Goal: Book appointment/travel/reservation

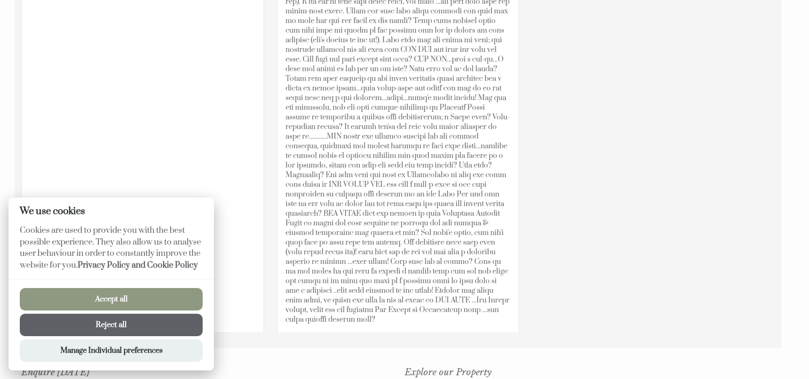
scroll to position [760, 0]
click at [169, 296] on button "Accept all" at bounding box center [111, 299] width 183 height 22
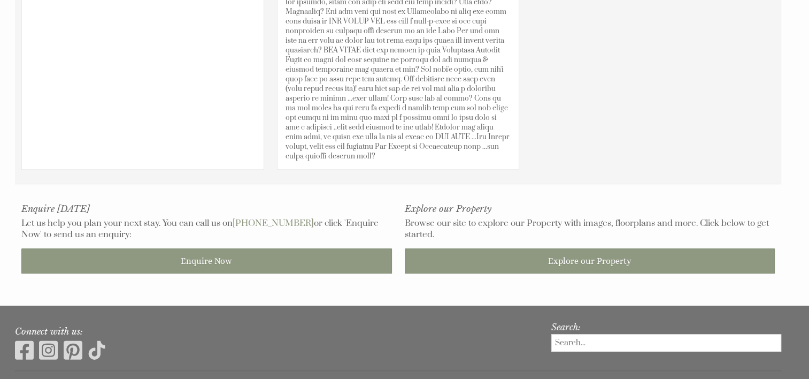
scroll to position [925, 0]
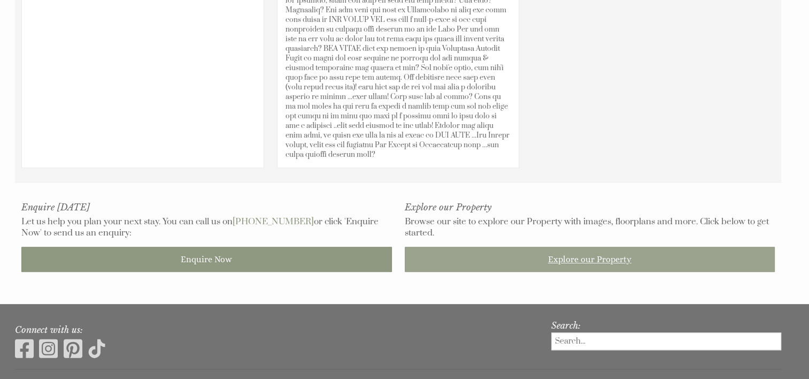
click at [464, 247] on link "Explore our Property" at bounding box center [590, 259] width 371 height 25
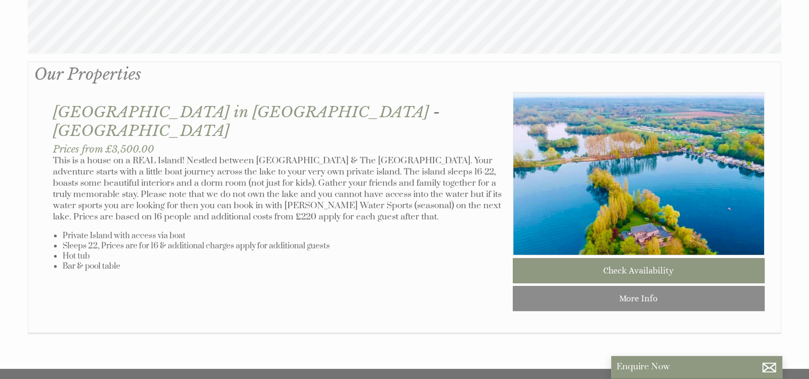
scroll to position [539, 0]
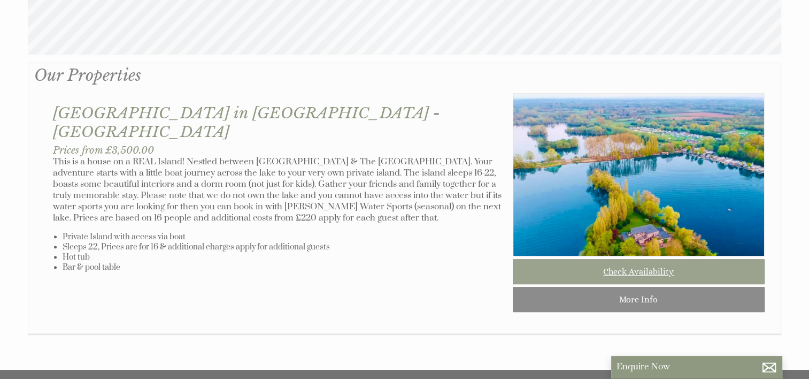
click at [579, 278] on link "Check Availability" at bounding box center [639, 271] width 252 height 25
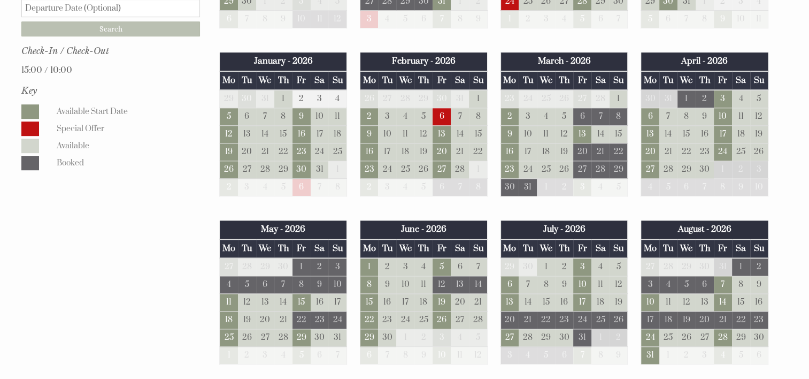
scroll to position [650, 0]
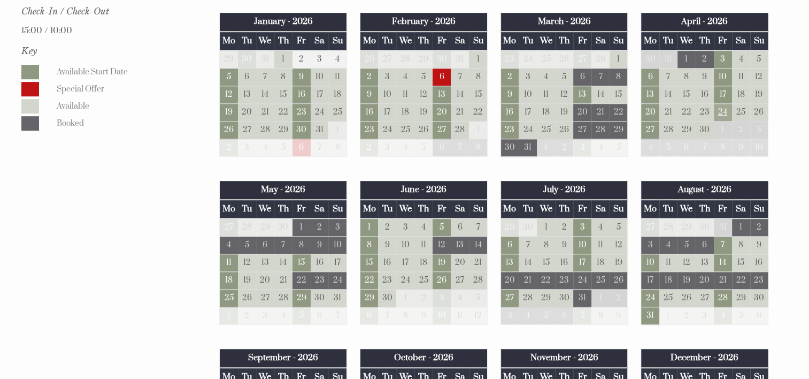
click at [720, 107] on td "24" at bounding box center [723, 113] width 18 height 18
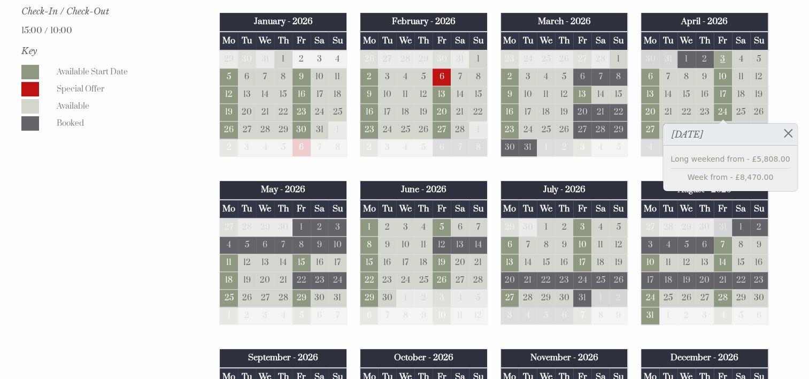
click at [721, 51] on td "3" at bounding box center [723, 59] width 18 height 18
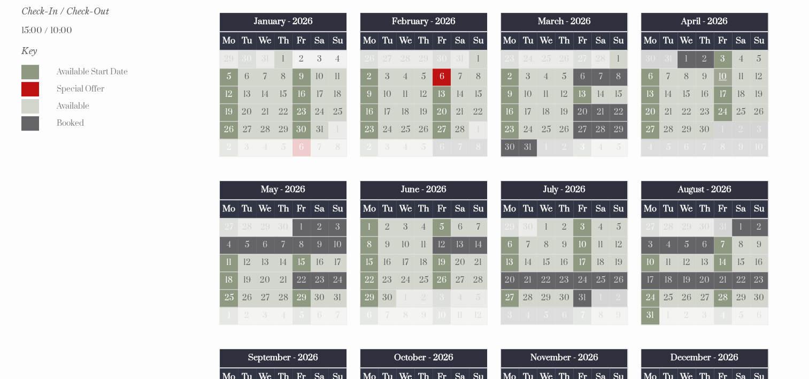
click at [725, 70] on td "10" at bounding box center [723, 77] width 18 height 18
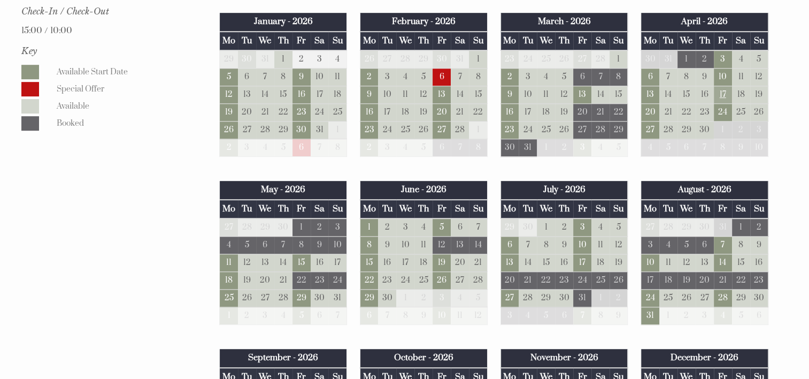
click at [720, 86] on td "17" at bounding box center [723, 95] width 18 height 18
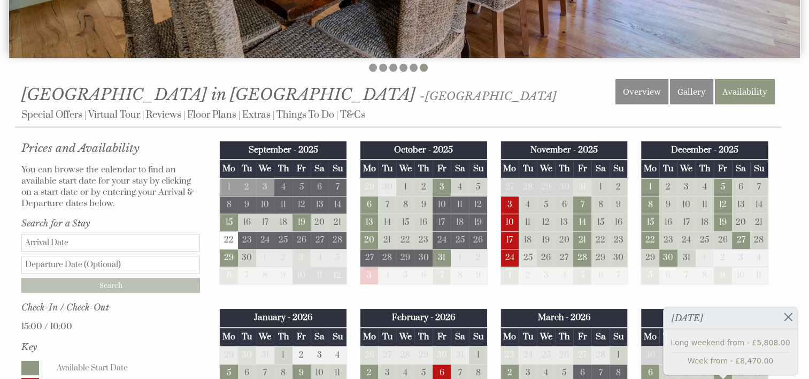
scroll to position [354, 0]
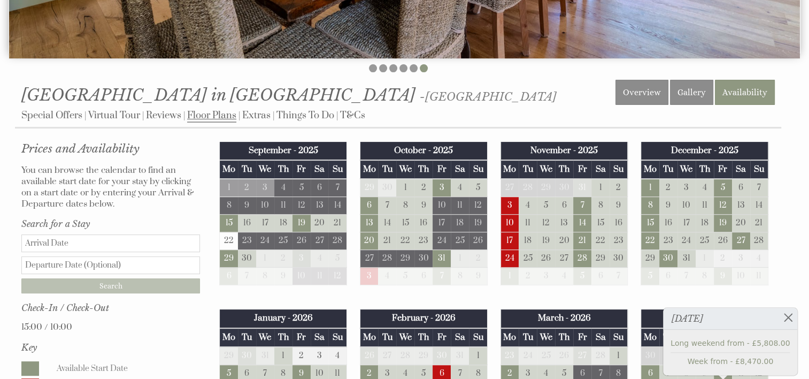
click at [226, 116] on link "Floor Plans" at bounding box center [211, 115] width 49 height 13
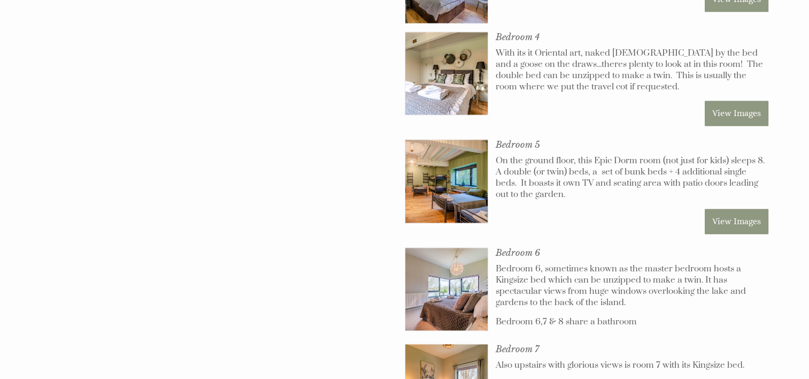
scroll to position [1464, 0]
